Goal: Task Accomplishment & Management: Manage account settings

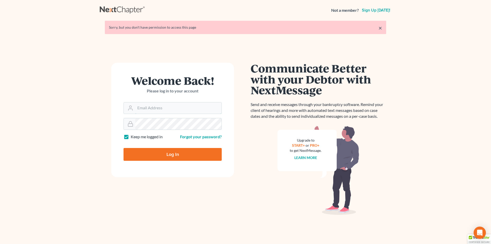
type input "[PERSON_NAME][EMAIL_ADDRESS][DOMAIN_NAME]"
click at [190, 157] on input "Log In" at bounding box center [173, 154] width 98 height 13
type input "Thinking..."
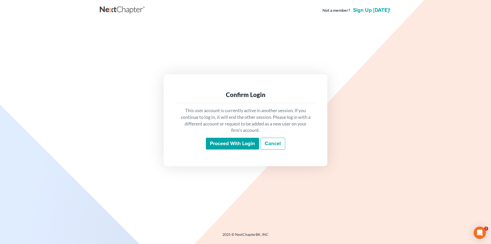
click at [224, 140] on input "Proceed with login" at bounding box center [232, 144] width 53 height 12
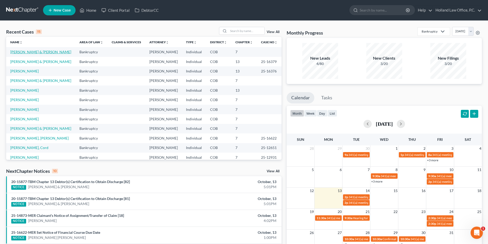
click at [25, 51] on link "[PERSON_NAME] & [PERSON_NAME]" at bounding box center [40, 52] width 61 height 4
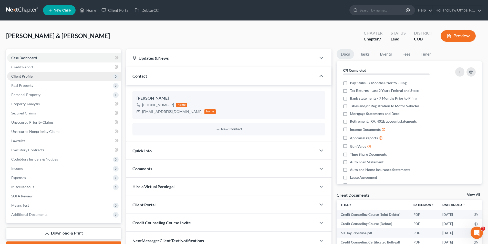
click at [24, 78] on span "Client Profile" at bounding box center [21, 76] width 21 height 4
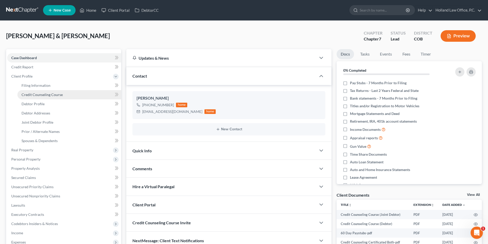
click at [60, 96] on span "Credit Counseling Course" at bounding box center [41, 94] width 41 height 4
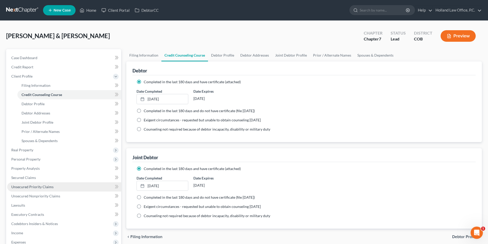
scroll to position [93, 0]
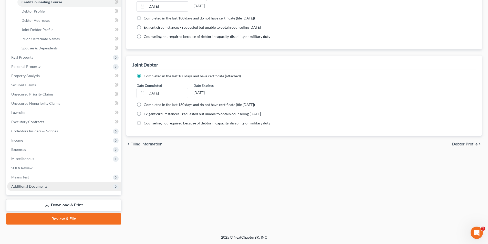
click at [53, 188] on span "Additional Documents" at bounding box center [64, 186] width 114 height 9
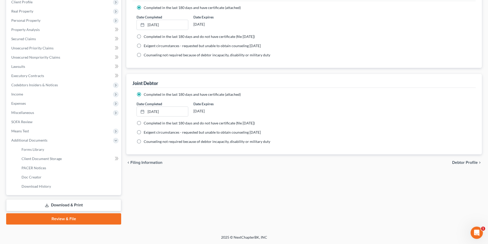
scroll to position [74, 0]
click at [52, 159] on span "Client Document Storage" at bounding box center [41, 158] width 40 height 4
select select "5"
select select "28"
select select "5"
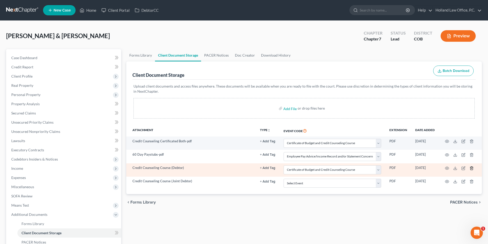
click at [471, 168] on icon "button" at bounding box center [471, 168] width 4 height 4
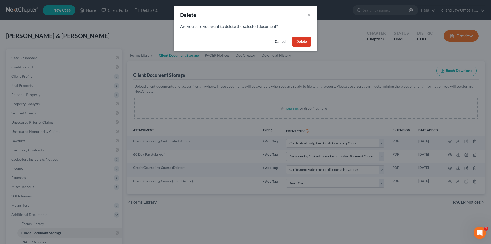
click at [303, 43] on button "Delete" at bounding box center [302, 42] width 19 height 10
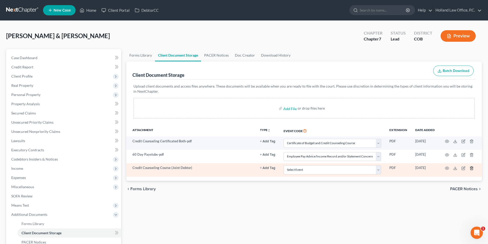
click at [472, 168] on icon "button" at bounding box center [471, 168] width 4 height 4
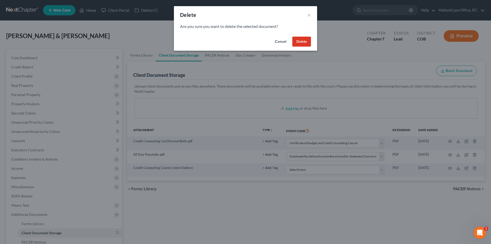
click at [300, 39] on button "Delete" at bounding box center [302, 42] width 19 height 10
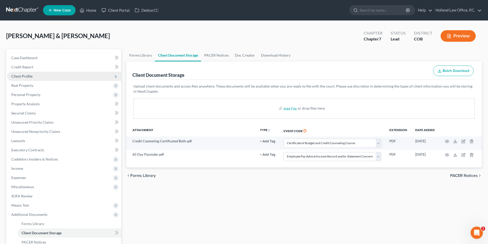
click at [34, 77] on span "Client Profile" at bounding box center [64, 76] width 114 height 9
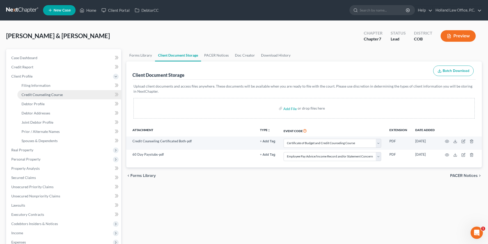
click at [53, 96] on span "Credit Counseling Course" at bounding box center [41, 94] width 41 height 4
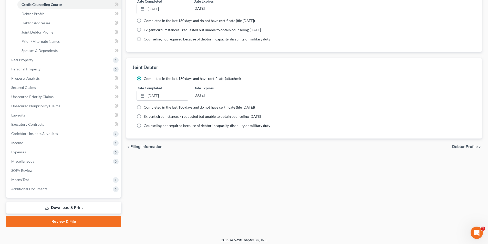
scroll to position [93, 0]
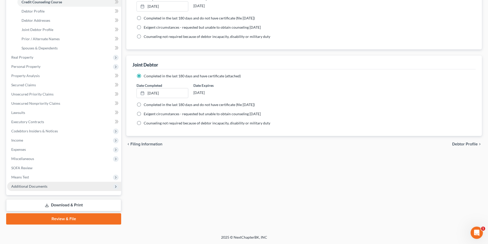
click at [29, 188] on span "Additional Documents" at bounding box center [29, 186] width 36 height 4
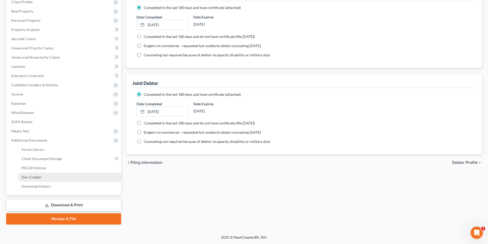
scroll to position [74, 0]
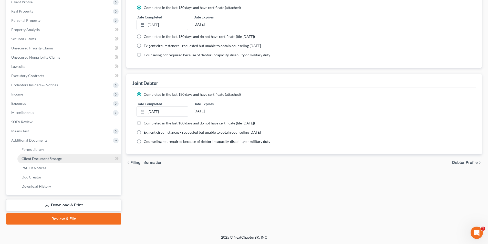
click at [41, 158] on span "Client Document Storage" at bounding box center [41, 158] width 40 height 4
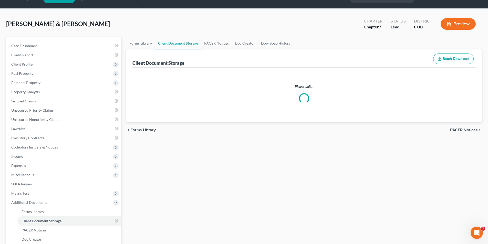
select select "5"
select select "28"
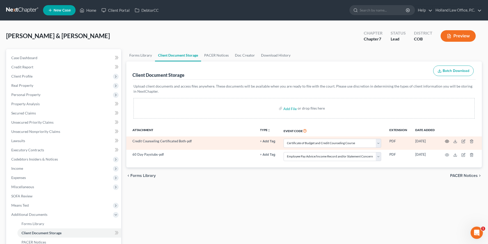
click at [447, 140] on icon "button" at bounding box center [447, 141] width 4 height 4
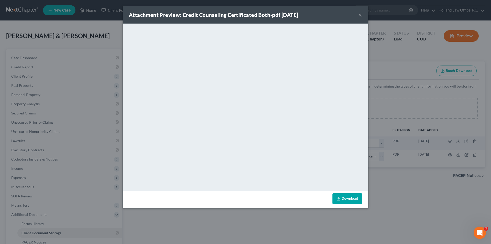
drag, startPoint x: 170, startPoint y: 26, endPoint x: 360, endPoint y: 15, distance: 190.7
click at [360, 15] on button "×" at bounding box center [361, 15] width 4 height 6
